Goal: Task Accomplishment & Management: Manage account settings

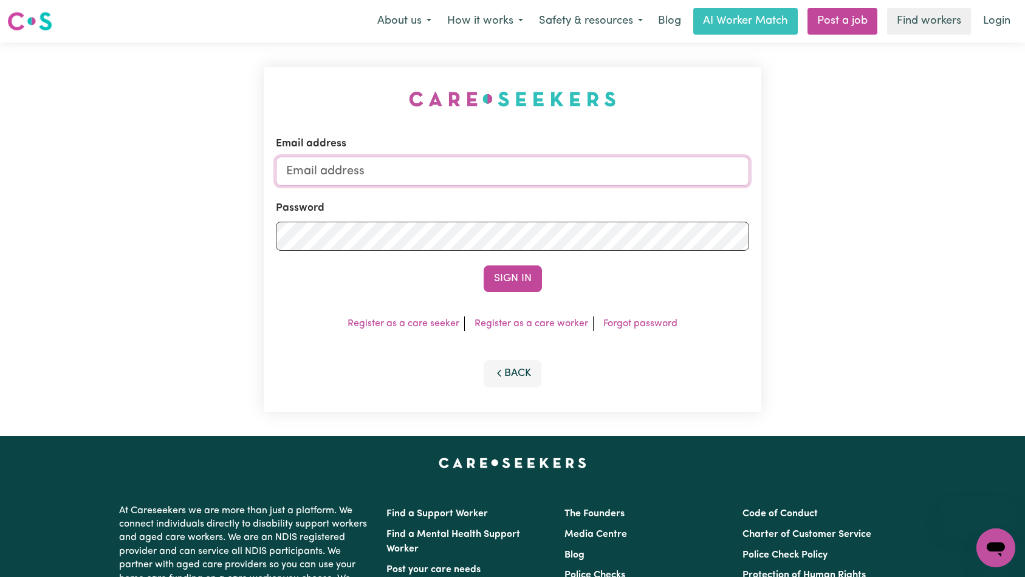
click at [522, 171] on input "Email address" at bounding box center [513, 171] width 474 height 29
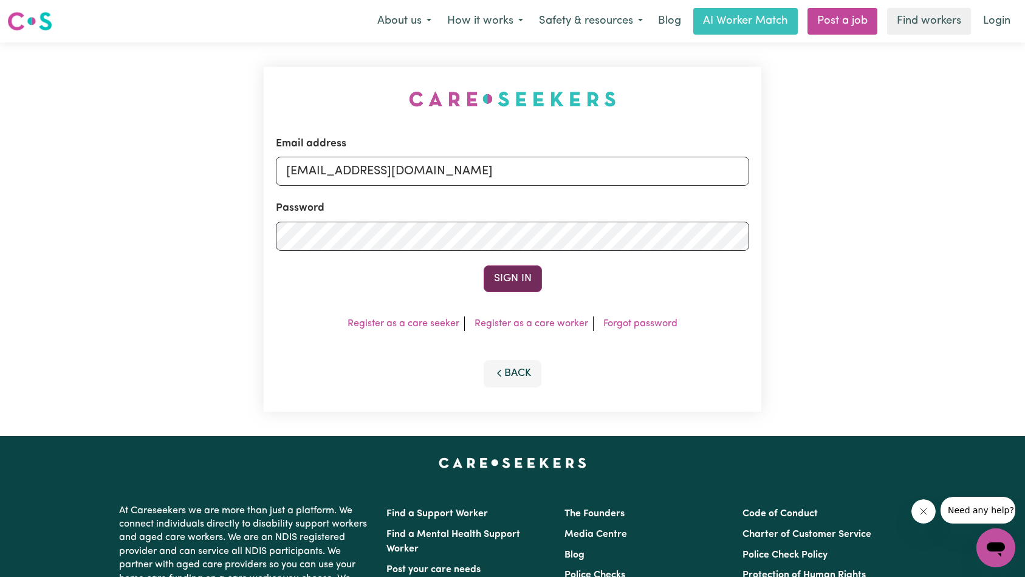
type input "superuser~rimerbelinda@yahoo.com.au"
click at [507, 283] on button "Sign In" at bounding box center [513, 278] width 58 height 27
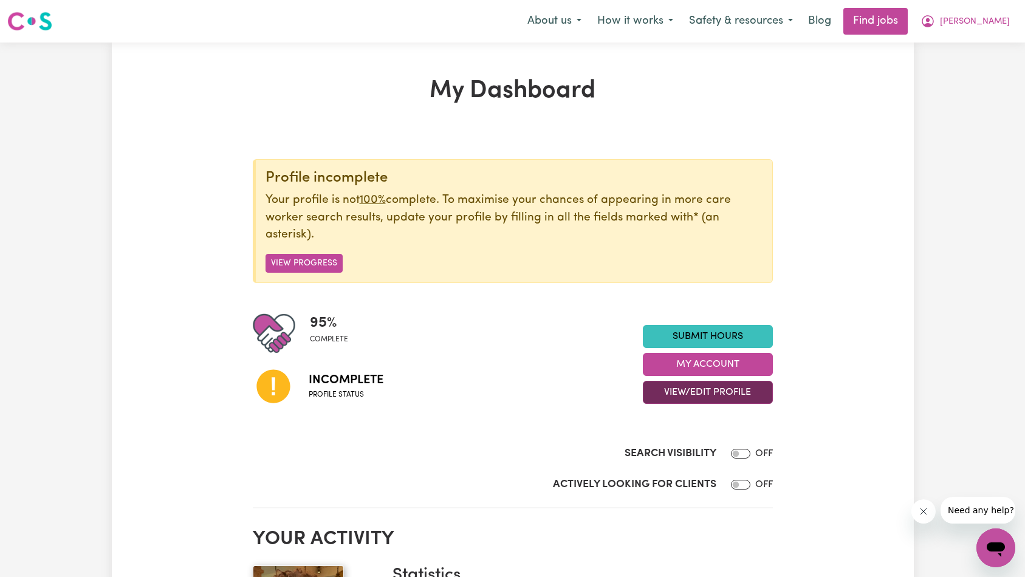
drag, startPoint x: 698, startPoint y: 395, endPoint x: 700, endPoint y: 403, distance: 8.8
click at [698, 395] on button "View/Edit Profile" at bounding box center [708, 392] width 130 height 23
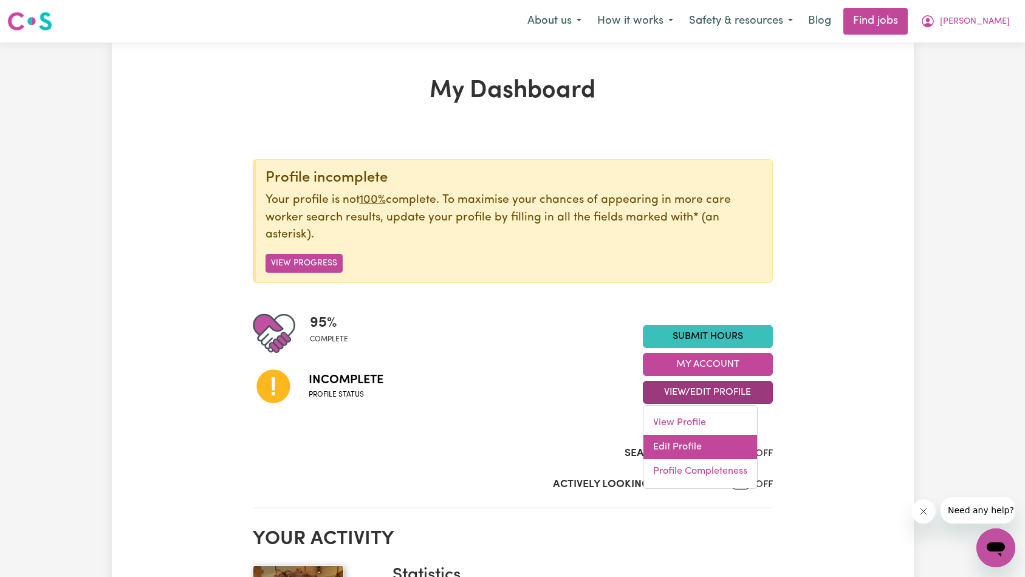
click at [709, 446] on link "Edit Profile" at bounding box center [700, 447] width 114 height 24
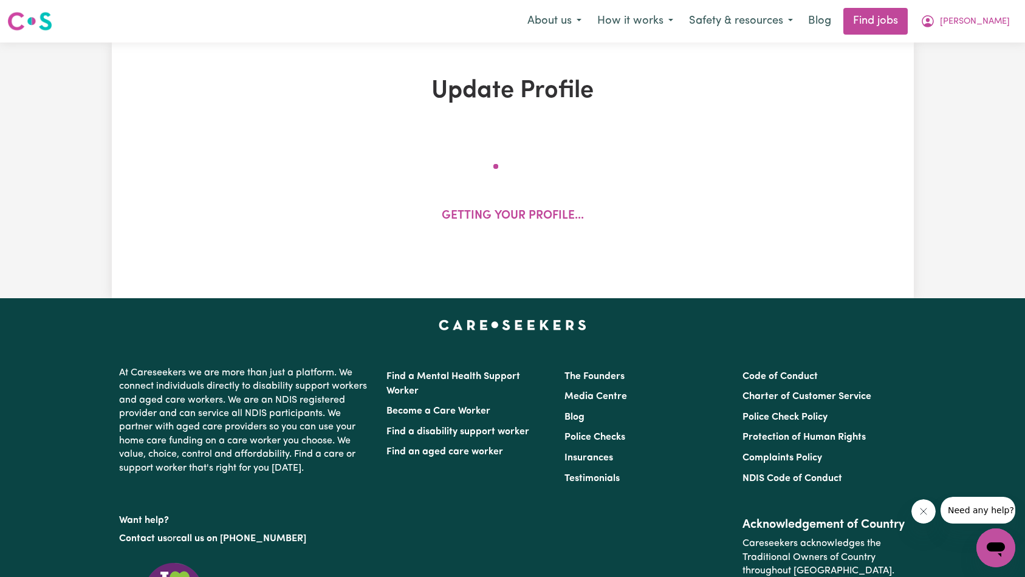
select select "[DEMOGRAPHIC_DATA]"
select select "[DEMOGRAPHIC_DATA] Citizen"
select select "Studying a healthcare related degree or qualification"
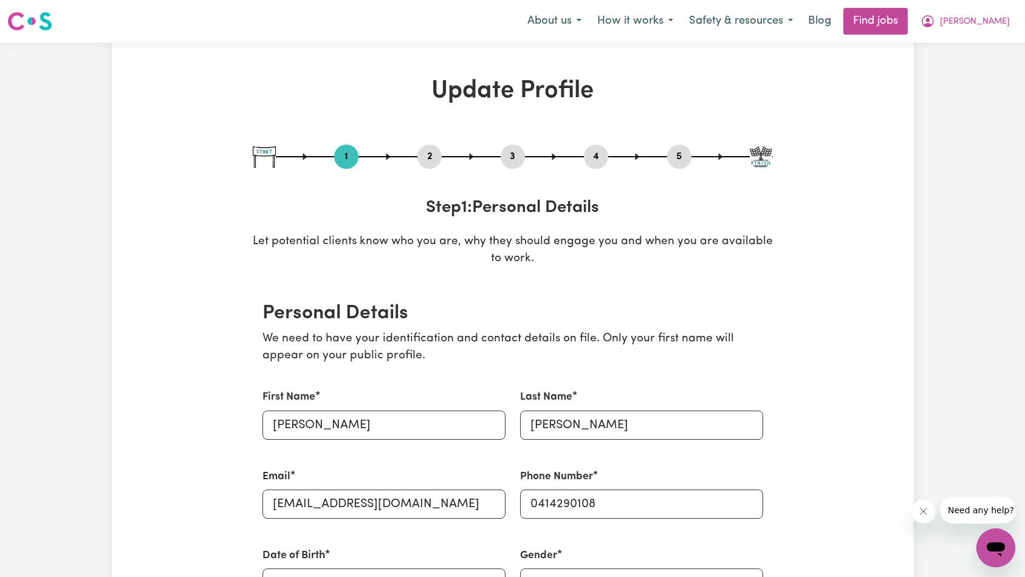
click at [433, 160] on button "2" at bounding box center [429, 157] width 24 height 16
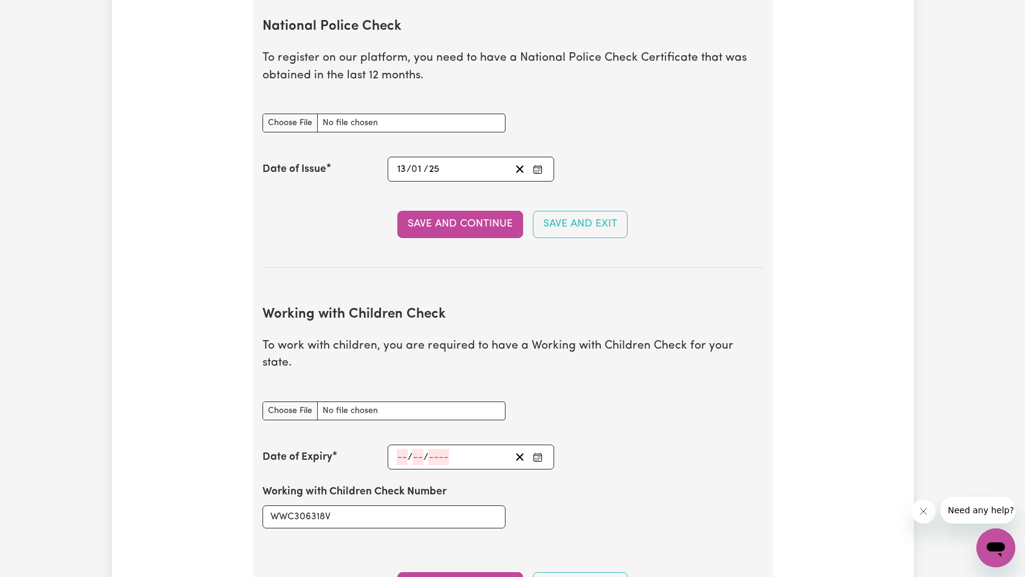
scroll to position [1193, 0]
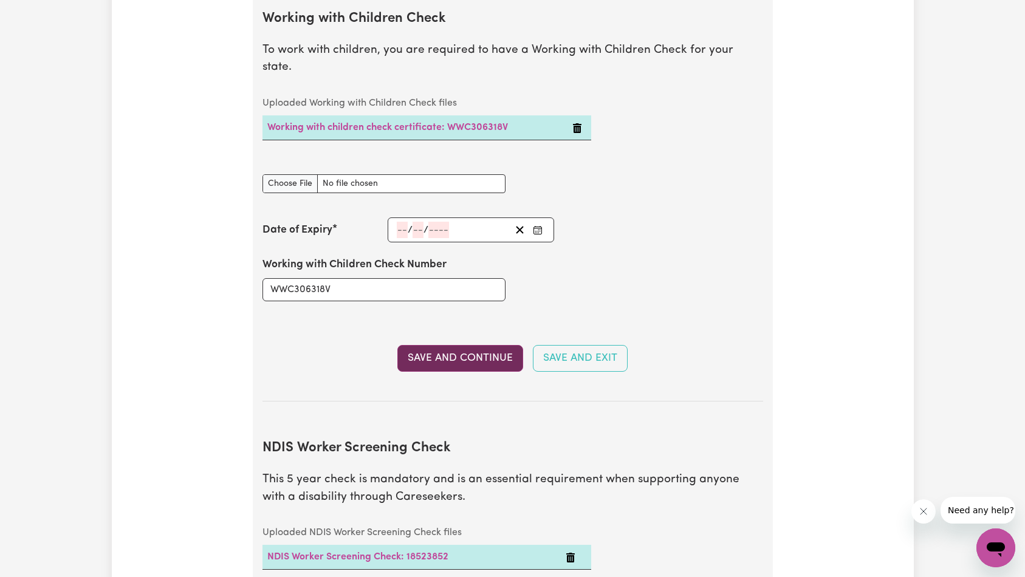
click at [462, 345] on button "Save and Continue" at bounding box center [460, 358] width 126 height 27
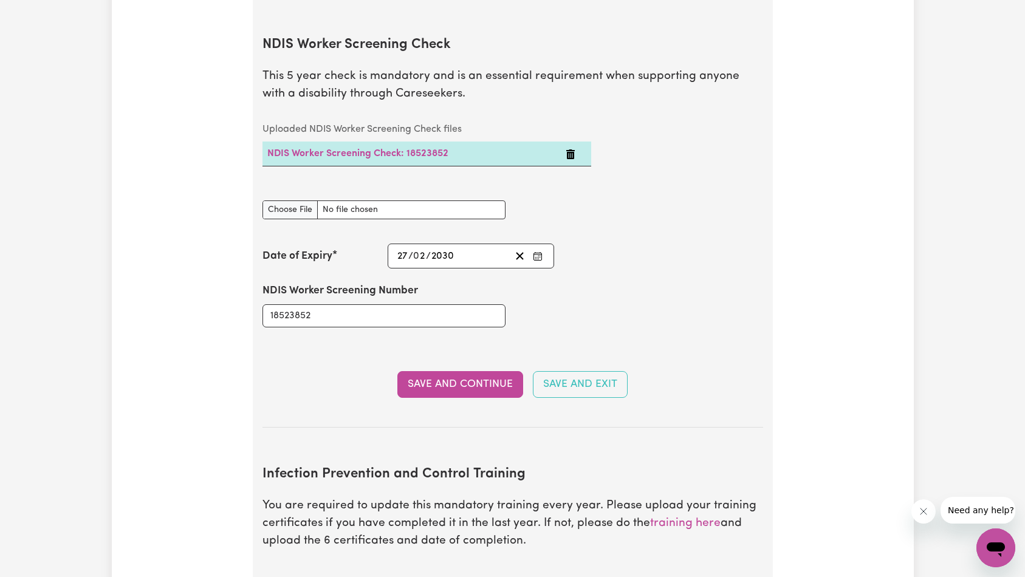
scroll to position [1329, 0]
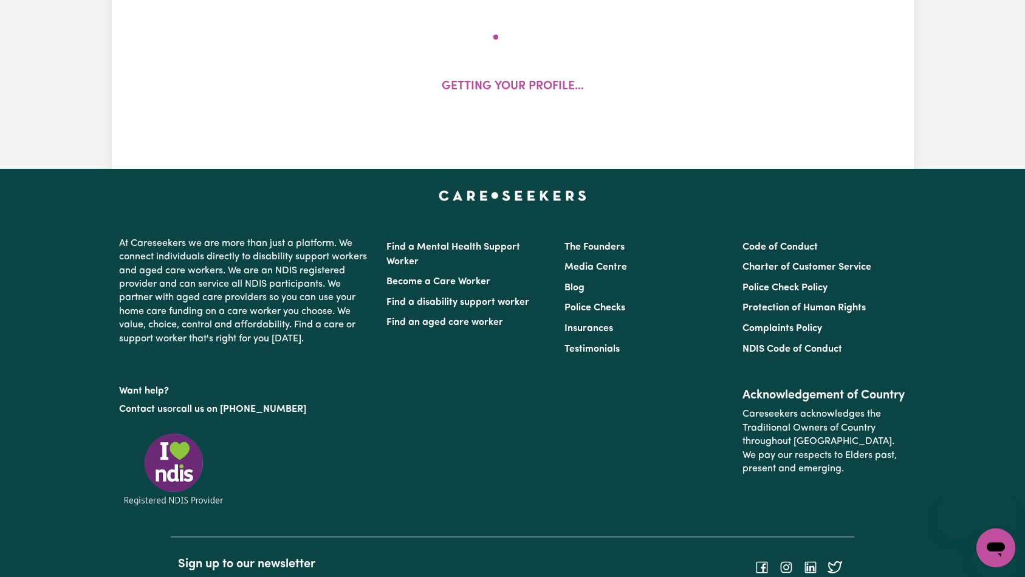
scroll to position [195, 0]
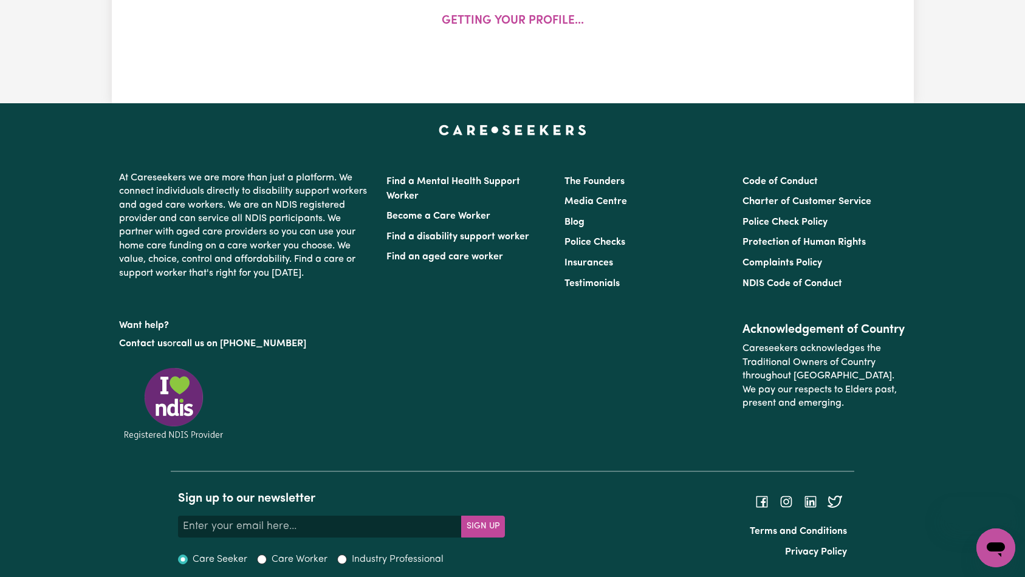
select select "[DEMOGRAPHIC_DATA]"
select select "[DEMOGRAPHIC_DATA] Citizen"
select select "Studying a healthcare related degree or qualification"
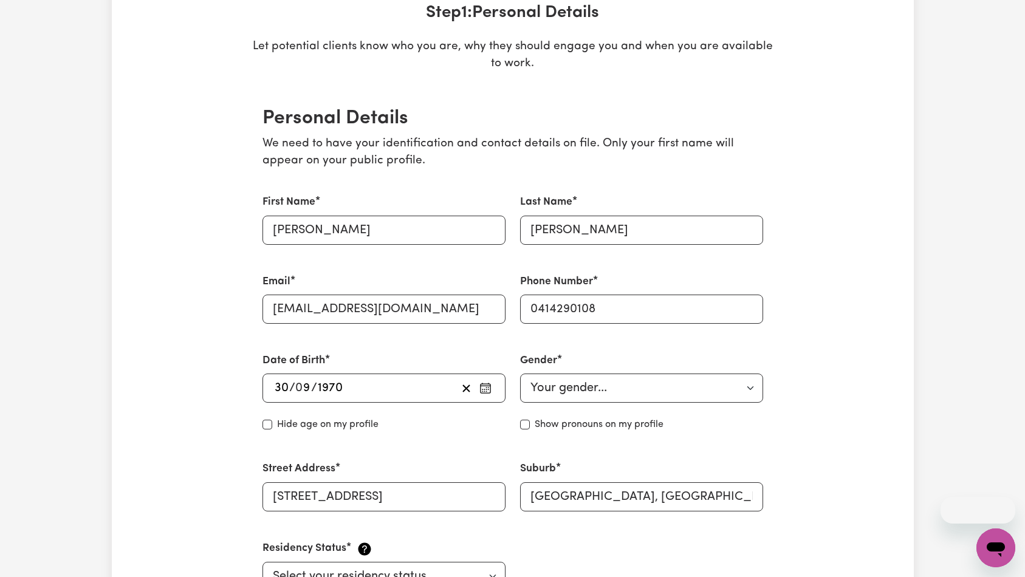
scroll to position [0, 0]
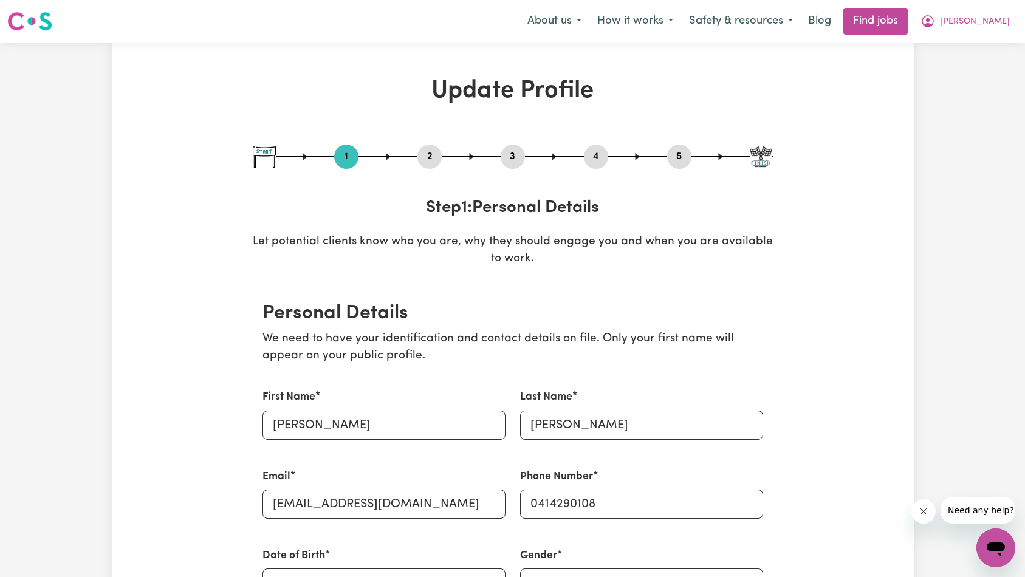
click at [431, 155] on button "2" at bounding box center [429, 157] width 24 height 16
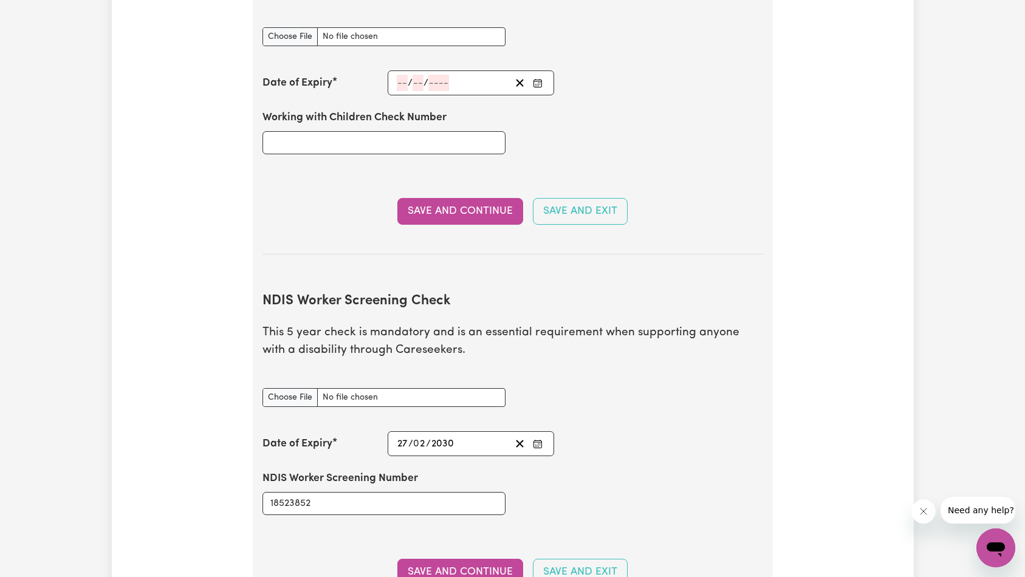
scroll to position [1264, 0]
